Goal: Task Accomplishment & Management: Use online tool/utility

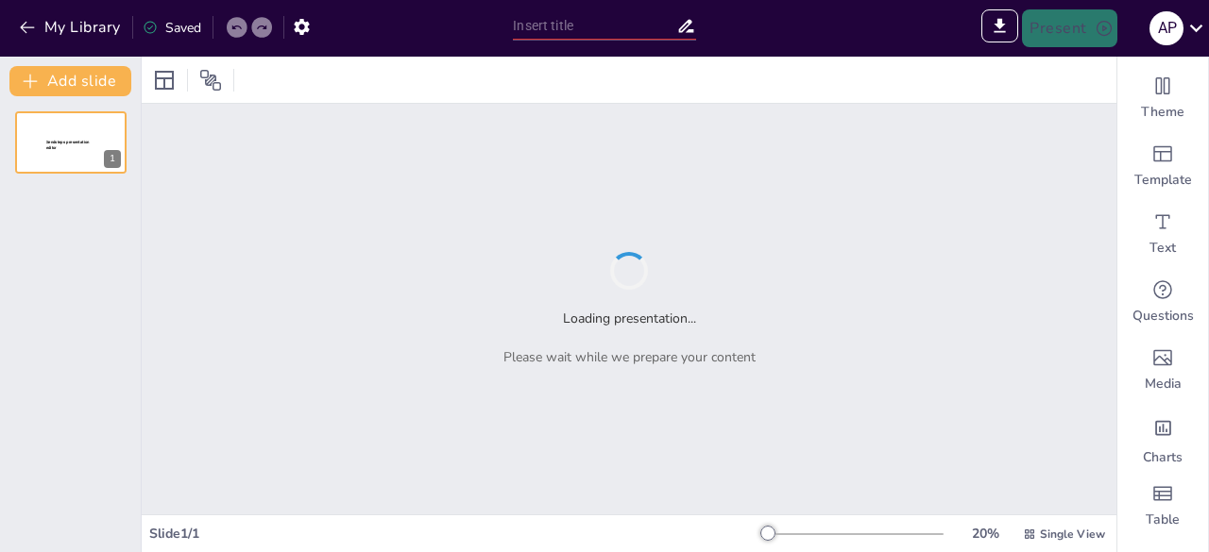
type input "Protocolos de Canalización Periférica: Uso de Ecografía en Enfermería"
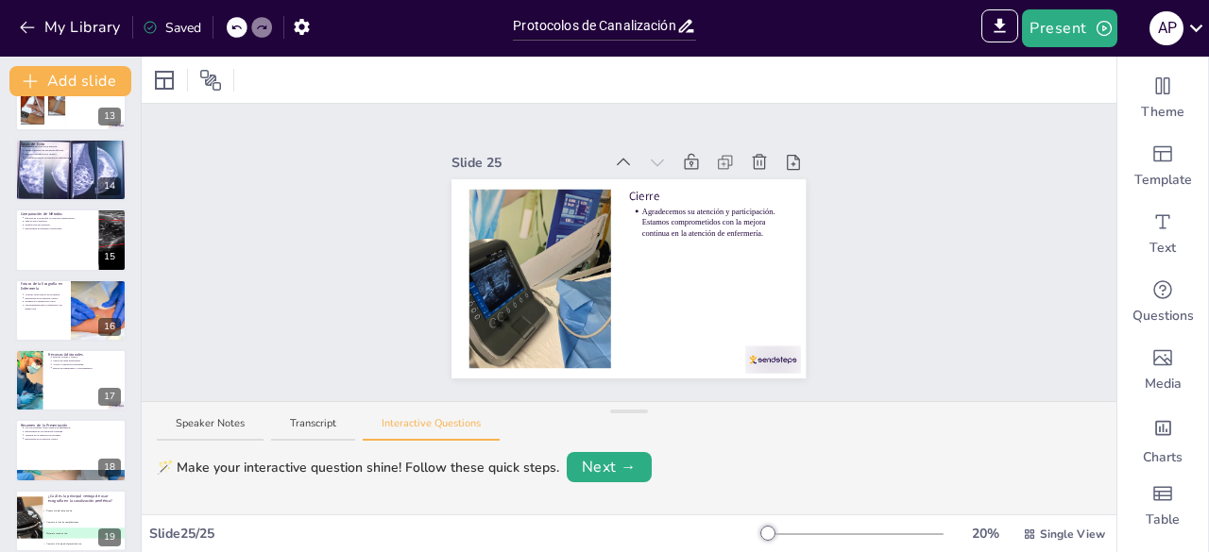
scroll to position [889, 0]
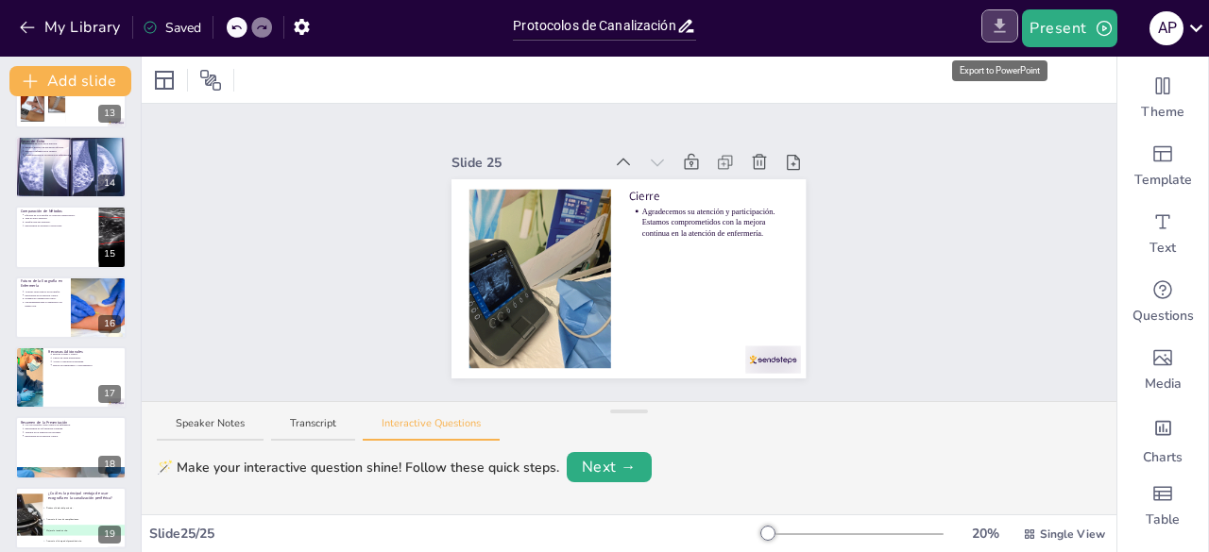
click at [997, 29] on icon "Export to PowerPoint" at bounding box center [1000, 26] width 20 height 20
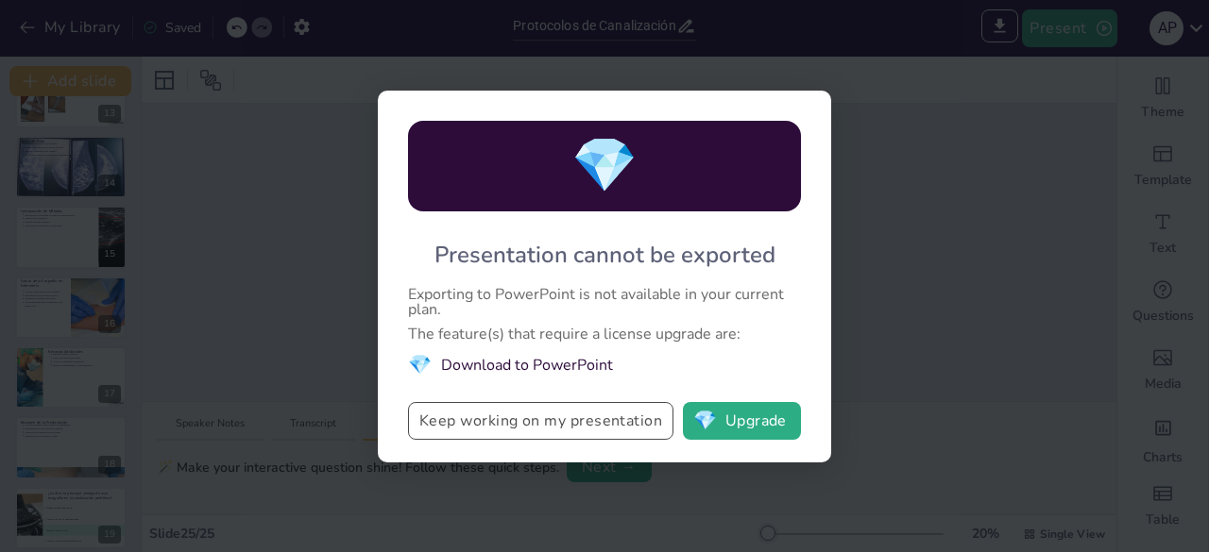
click at [606, 426] on button "Keep working on my presentation" at bounding box center [540, 421] width 265 height 38
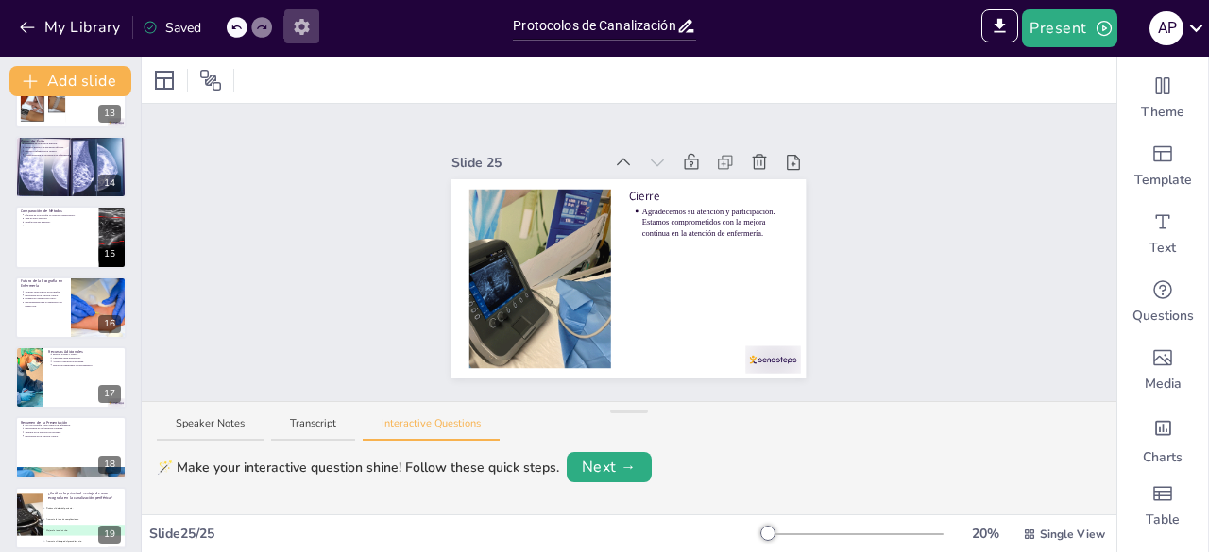
click at [294, 29] on icon "button" at bounding box center [302, 27] width 20 height 20
click at [83, 79] on button "Add slide" at bounding box center [70, 81] width 122 height 30
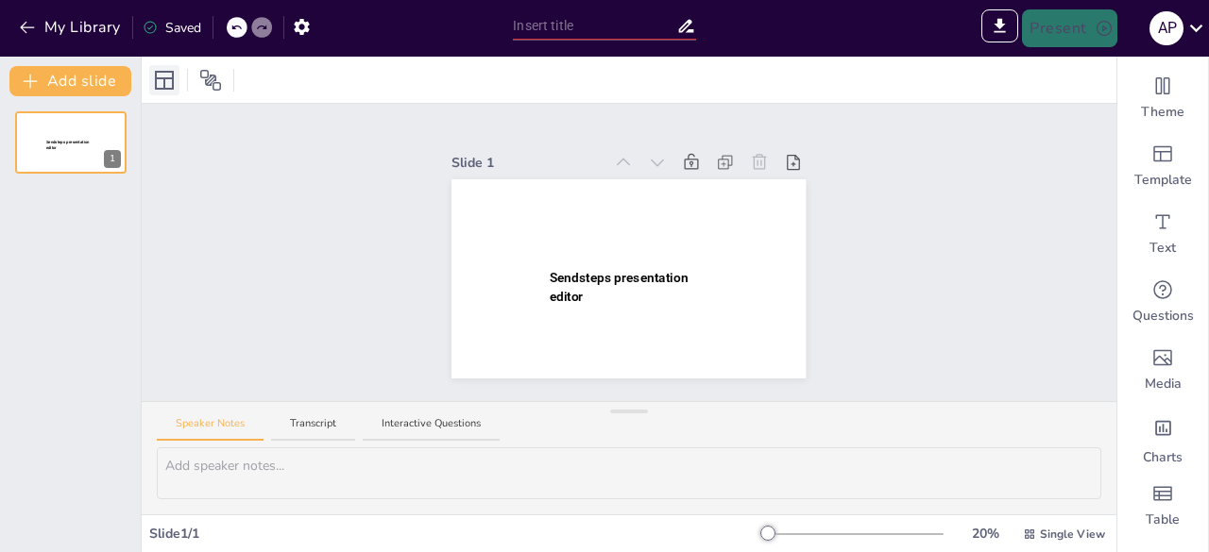
type input "Sendsteps presentation"
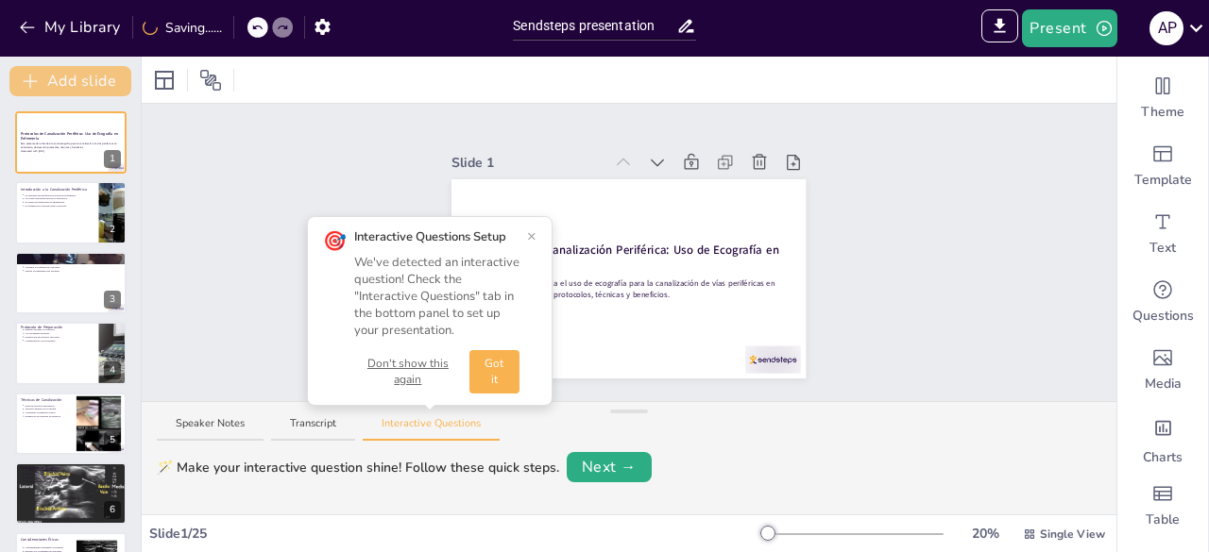
click at [60, 81] on button "Add slide" at bounding box center [70, 81] width 122 height 30
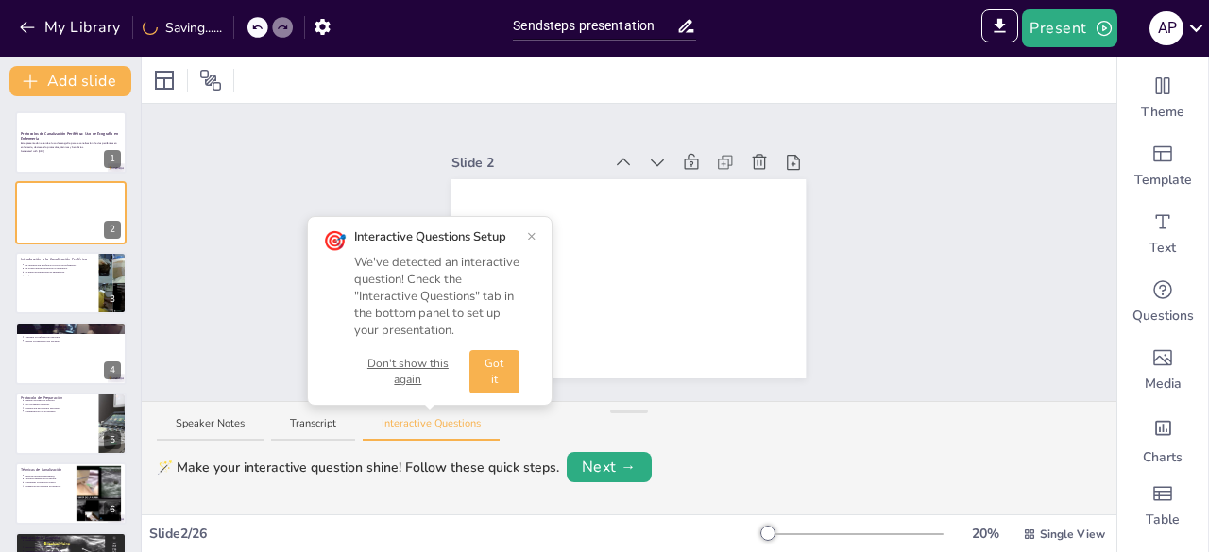
click at [531, 237] on button "×" at bounding box center [531, 236] width 9 height 15
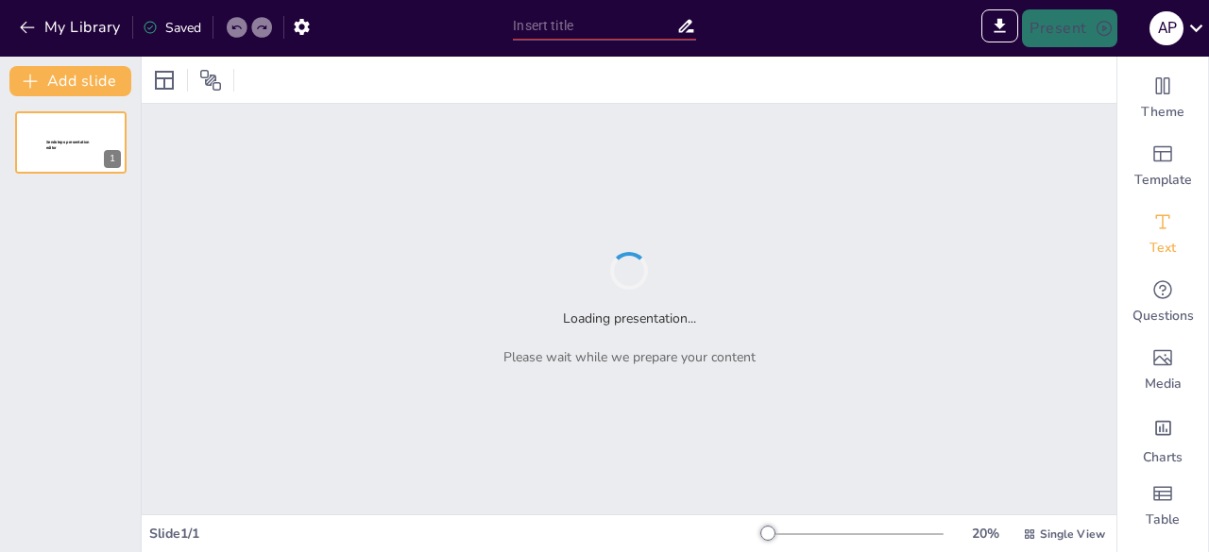
type input "Innovaciones en Canalización de Vías Periféricas: Implementación de Técnicas Ec…"
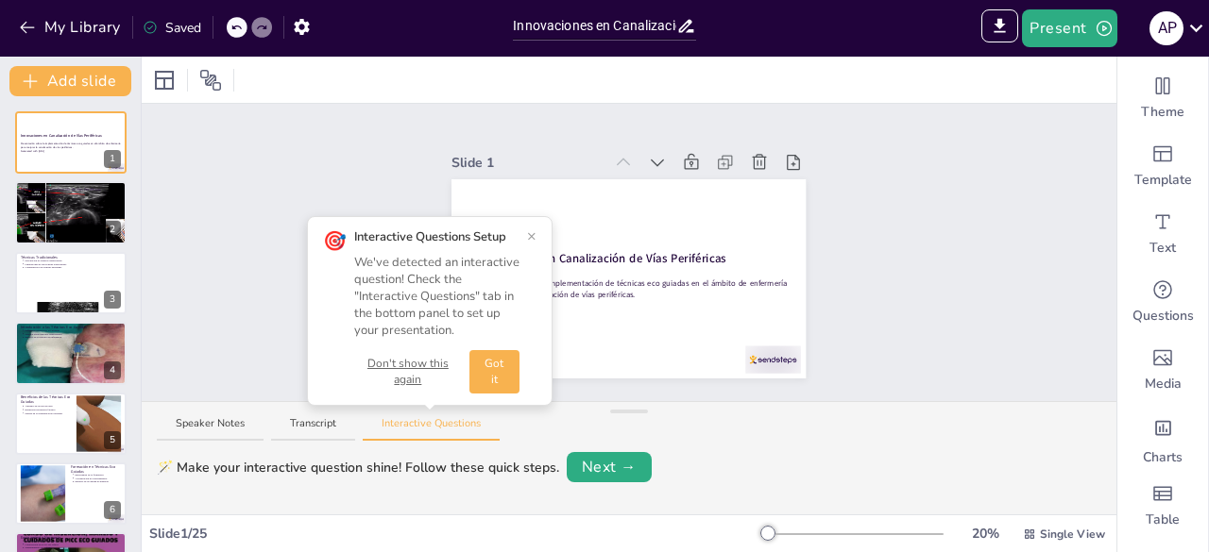
click at [492, 366] on button "Got it" at bounding box center [494, 371] width 50 height 43
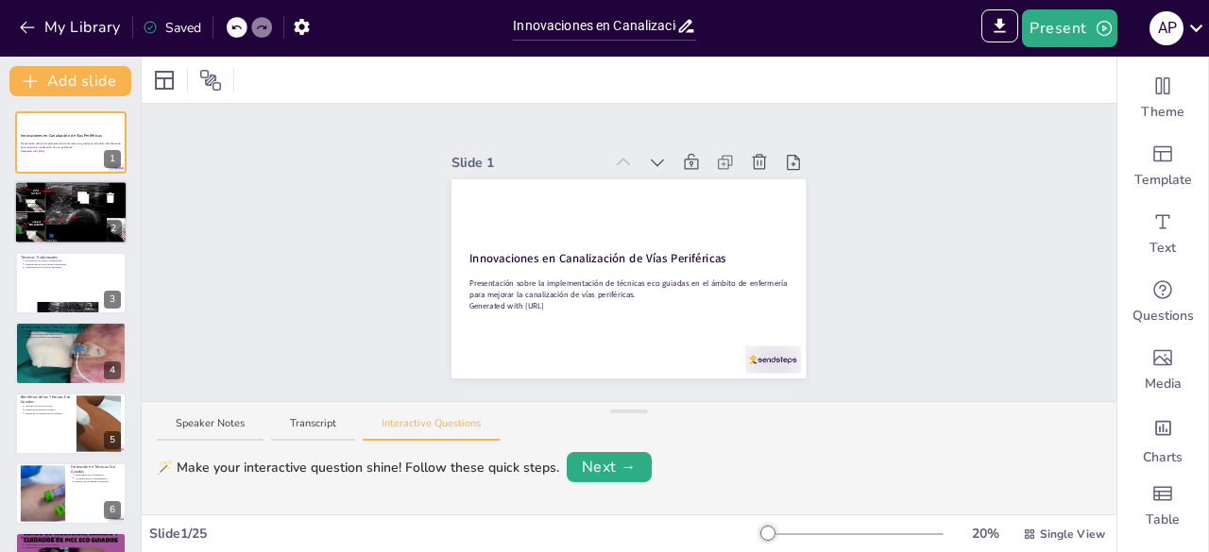
click at [101, 212] on div at bounding box center [70, 213] width 151 height 64
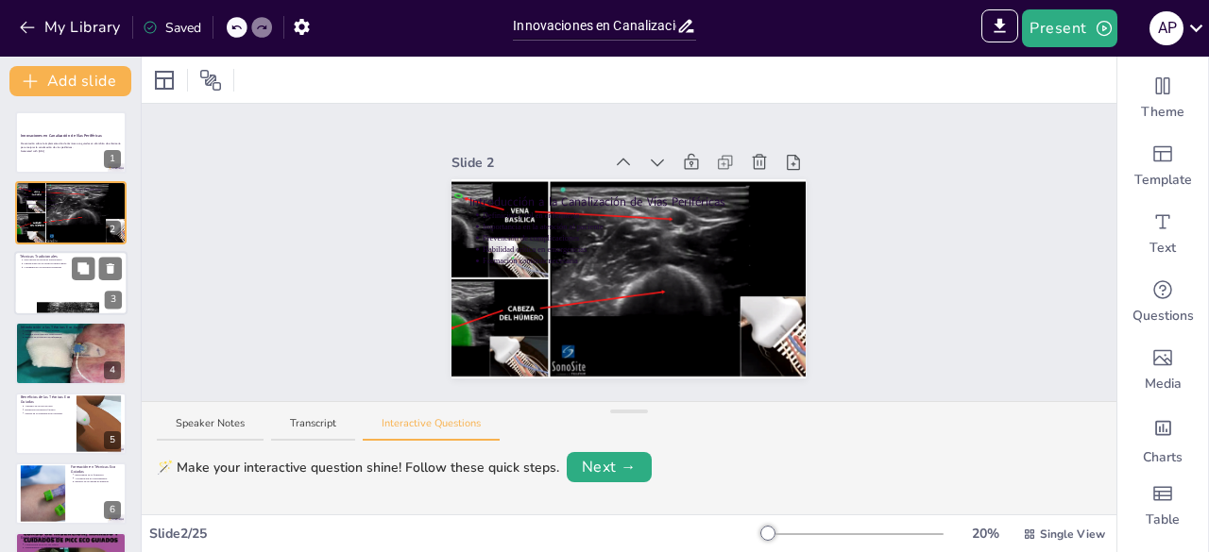
click at [93, 294] on div at bounding box center [70, 283] width 113 height 64
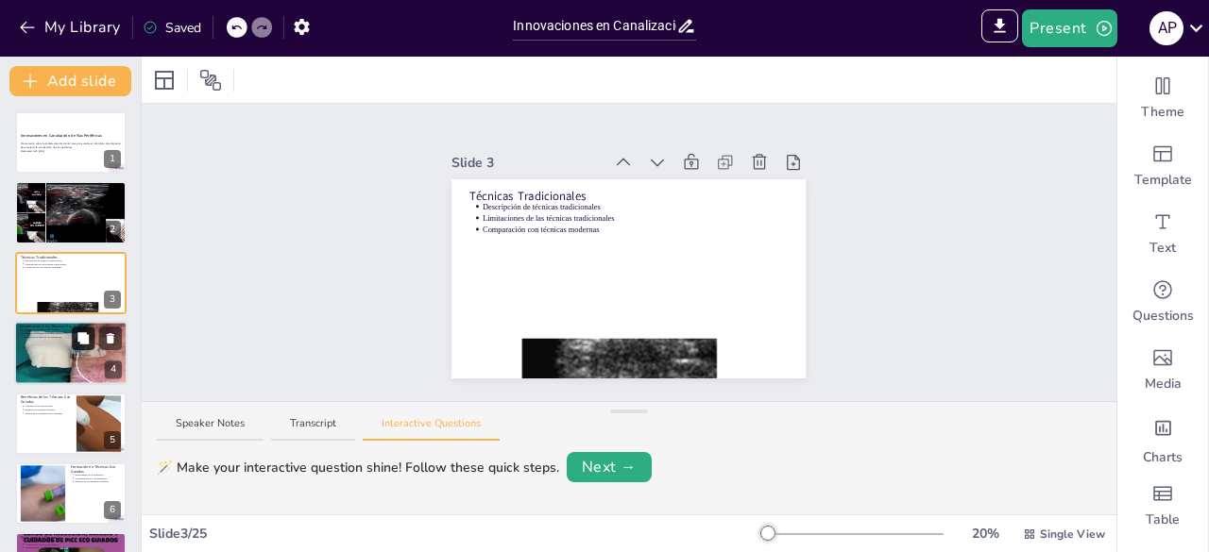
click at [87, 343] on icon at bounding box center [82, 337] width 11 height 11
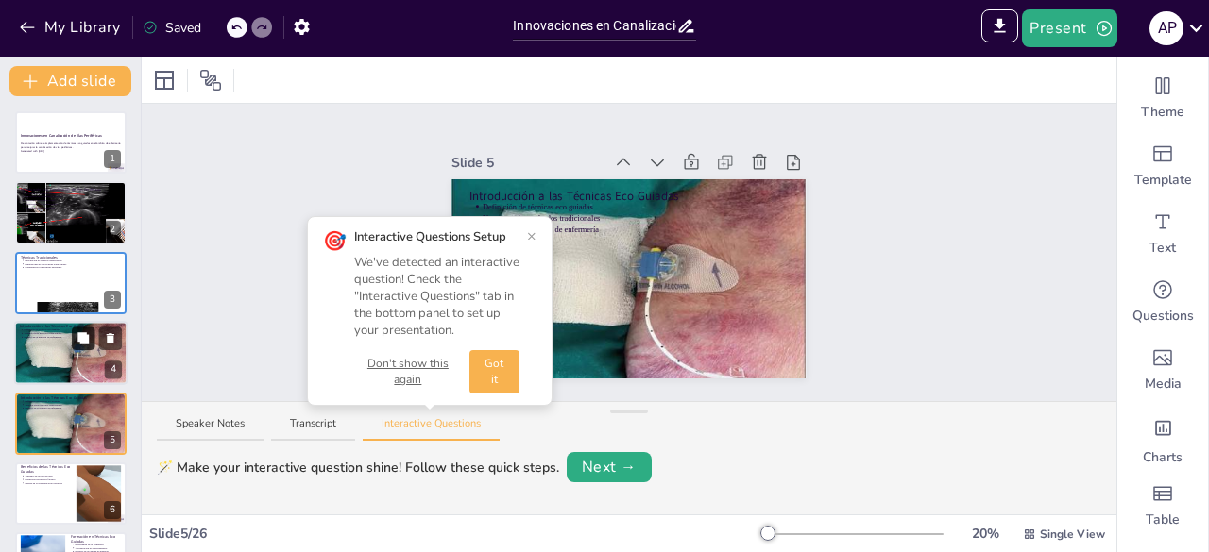
scroll to position [99, 0]
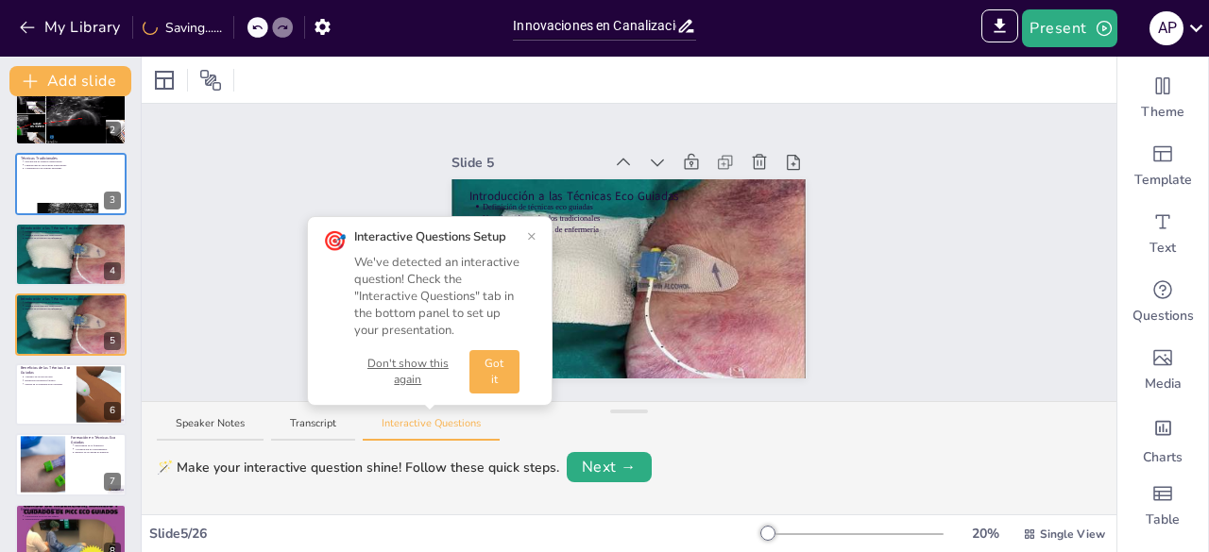
drag, startPoint x: 495, startPoint y: 368, endPoint x: 425, endPoint y: 388, distance: 72.6
click at [498, 366] on button "Got it" at bounding box center [494, 371] width 50 height 43
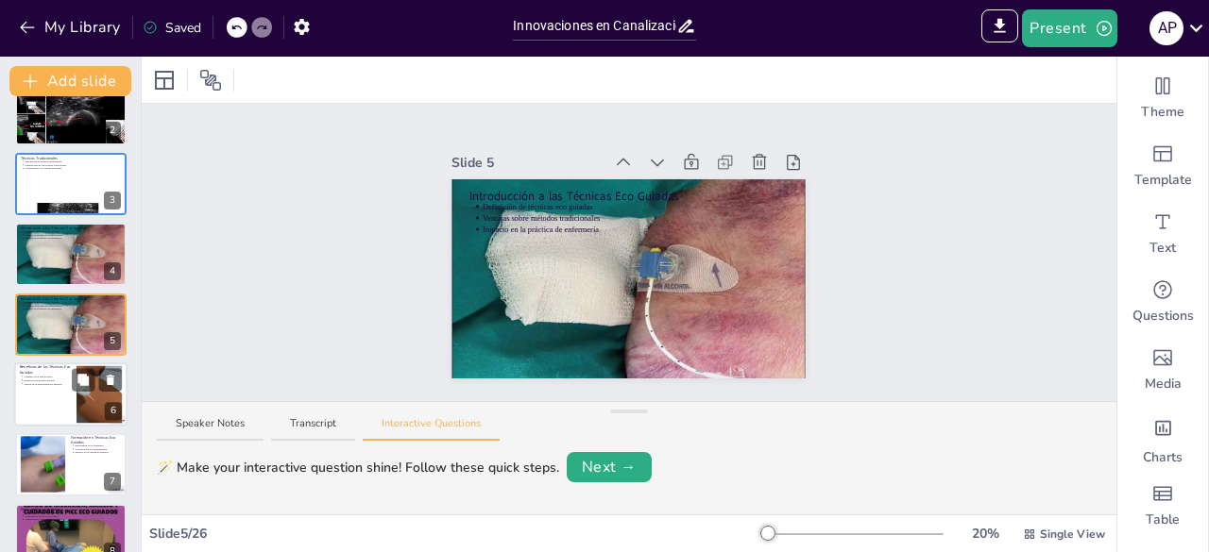
click at [95, 398] on div at bounding box center [99, 395] width 96 height 58
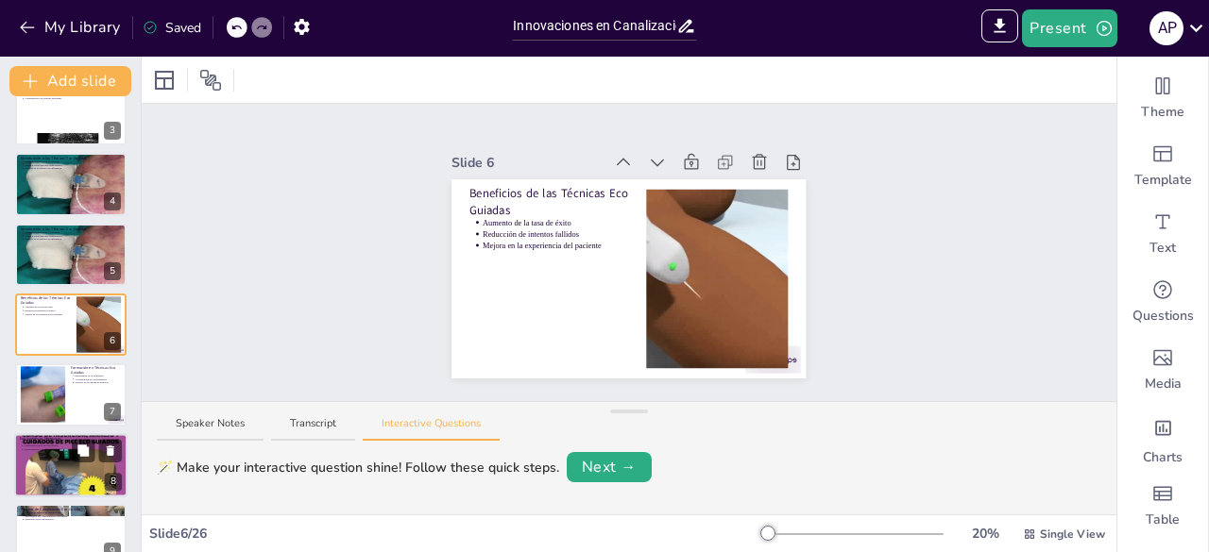
click at [80, 409] on div at bounding box center [70, 395] width 111 height 62
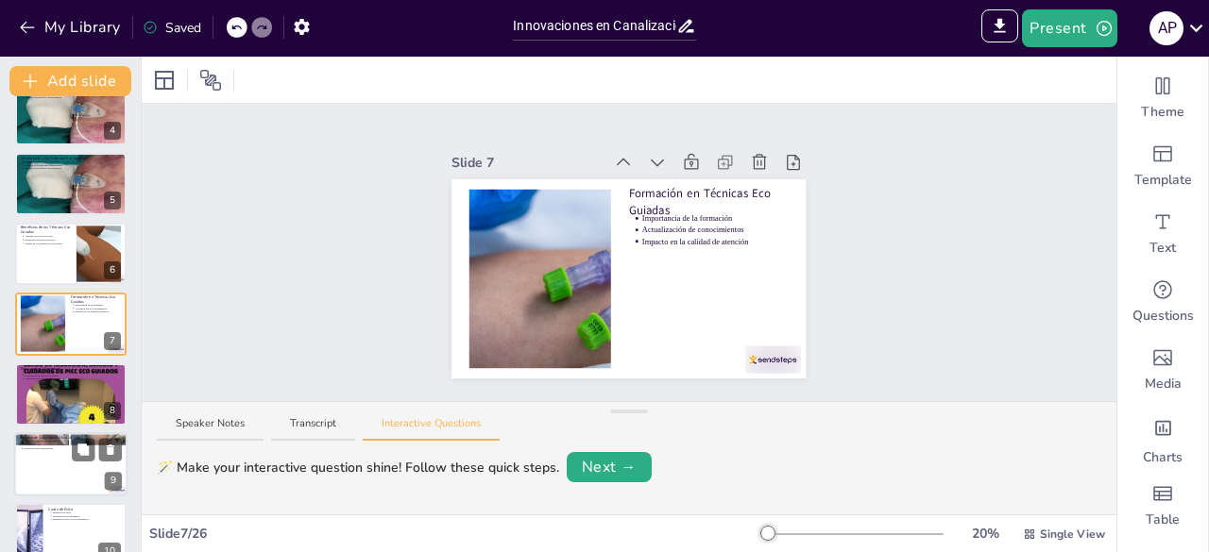
click at [68, 461] on div at bounding box center [70, 464] width 113 height 64
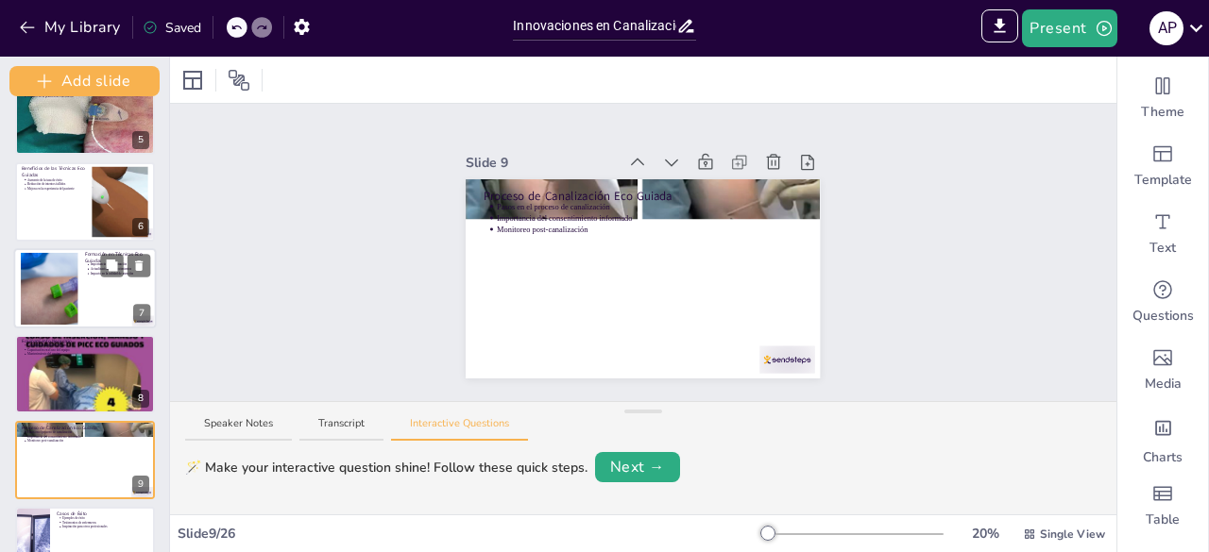
drag, startPoint x: 137, startPoint y: 302, endPoint x: 134, endPoint y: 314, distance: 12.6
click at [137, 306] on div "Add slide Innovaciones en Canalización de Vías Periféricas Presentación sobre l…" at bounding box center [85, 305] width 170 height 496
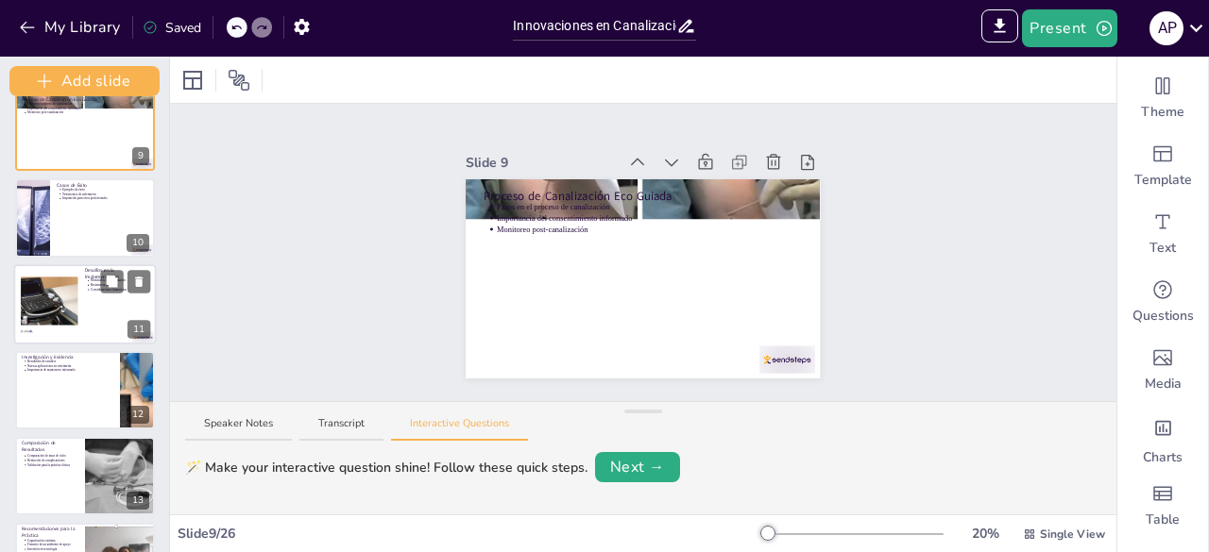
click at [68, 294] on div at bounding box center [50, 304] width 122 height 72
